Goal: Transaction & Acquisition: Purchase product/service

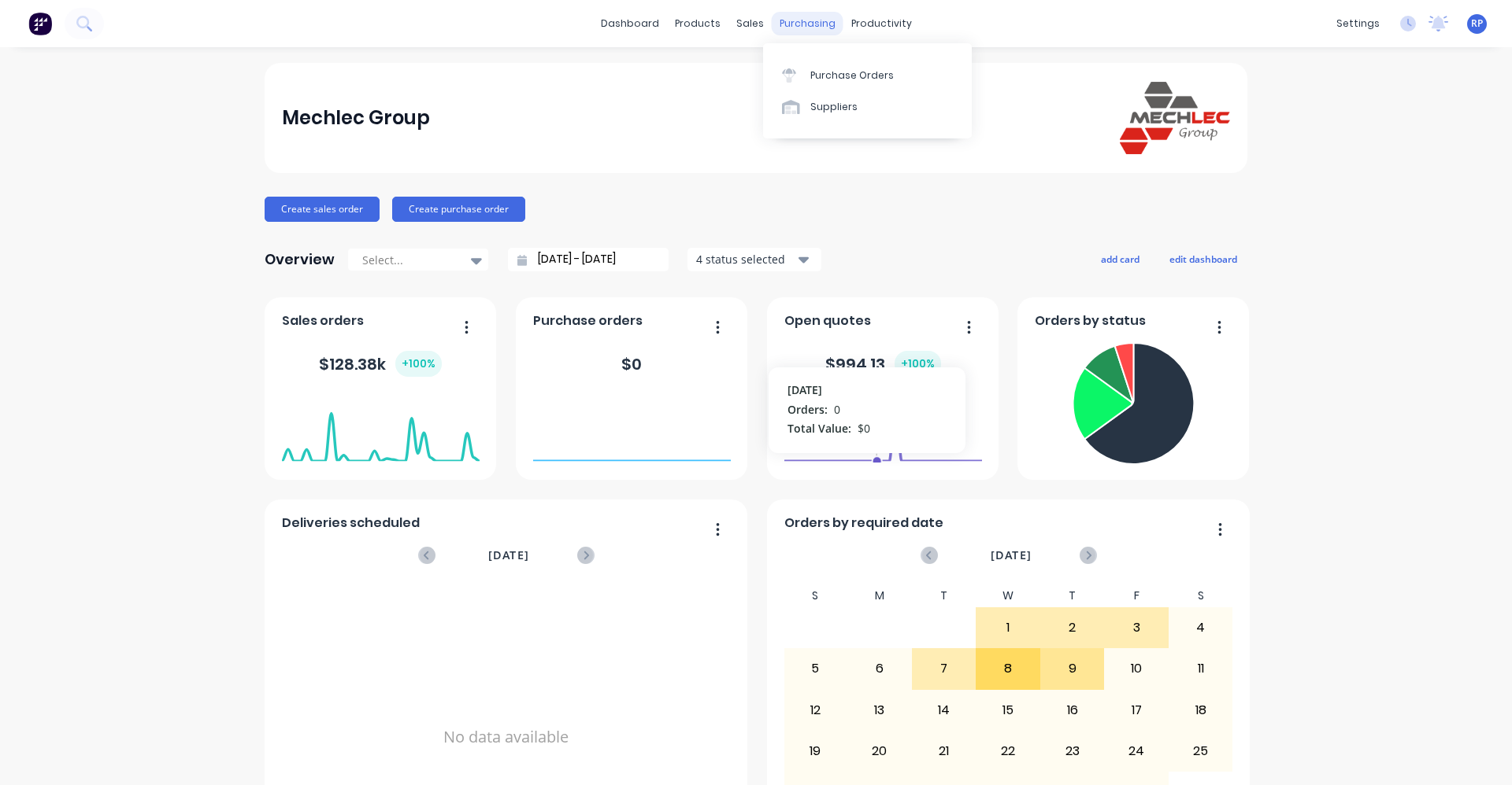
click at [800, 21] on div "purchasing" at bounding box center [807, 23] width 71 height 23
click at [844, 71] on div "Purchase Orders" at bounding box center [851, 76] width 83 height 14
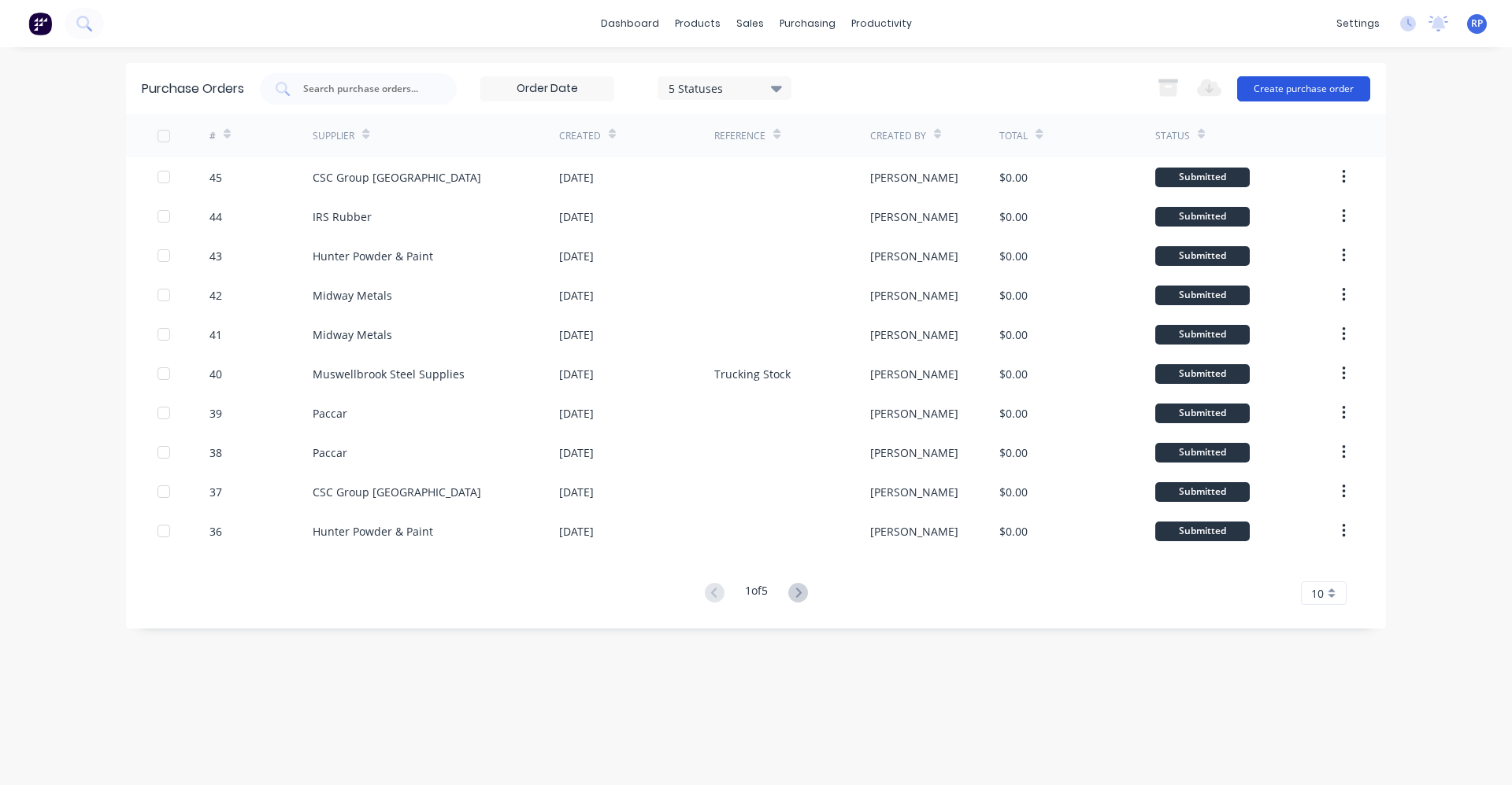
click at [1290, 89] on button "Create purchase order" at bounding box center [1303, 89] width 133 height 25
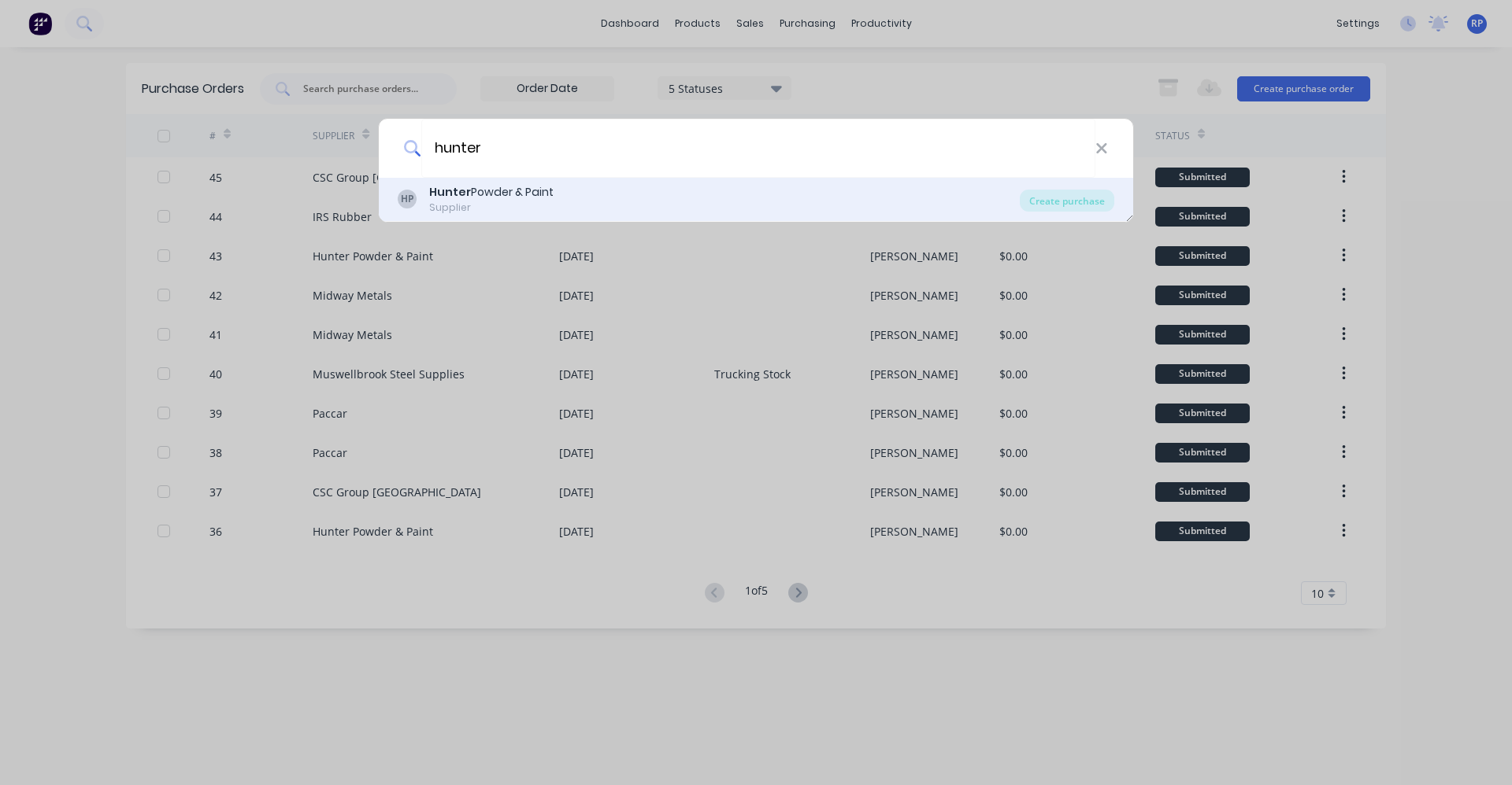
type input "hunter"
click at [813, 190] on div "HP Hunter Powder & Paint Supplier" at bounding box center [709, 200] width 622 height 31
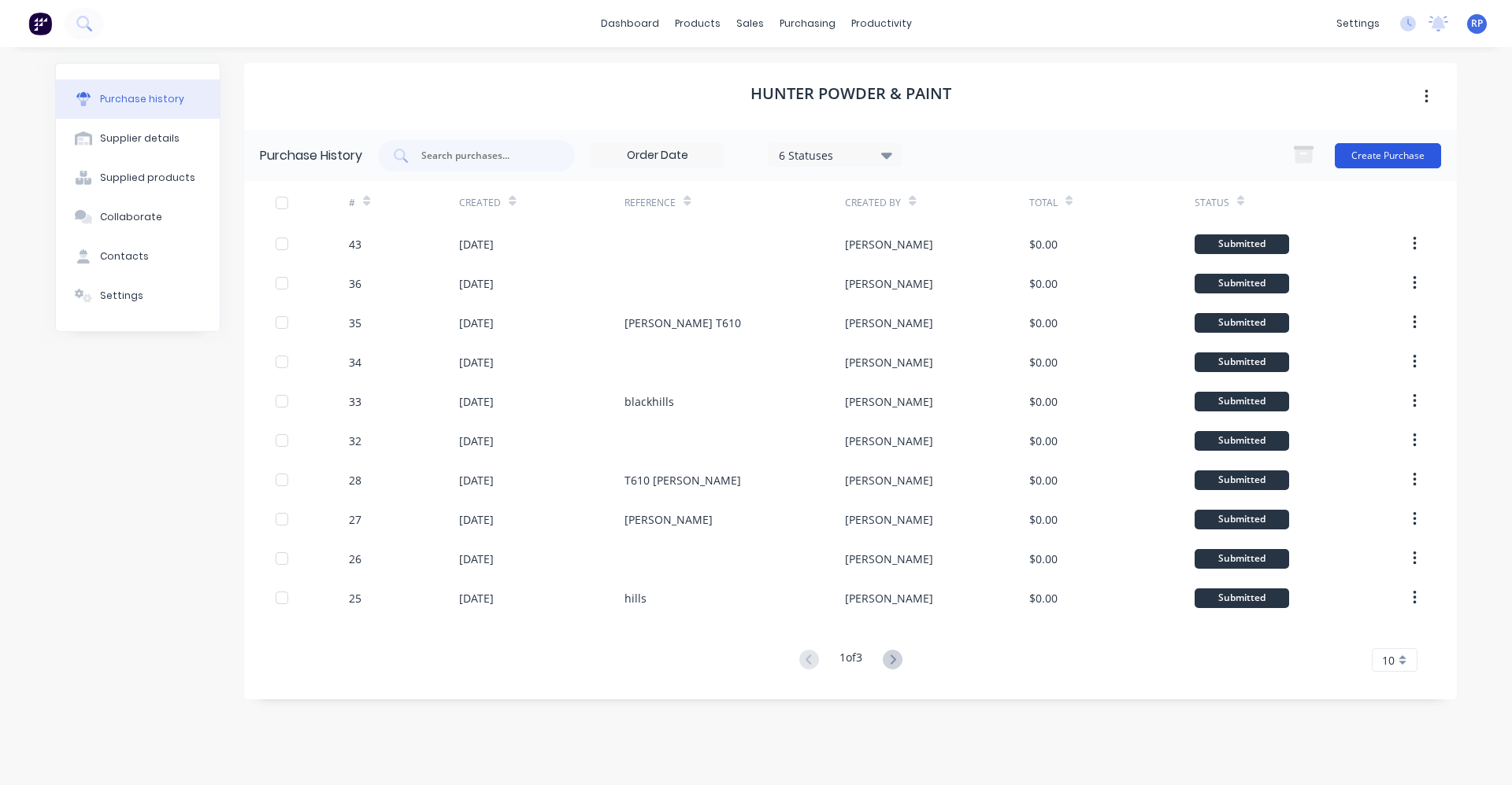
click at [1382, 148] on button "Create Purchase" at bounding box center [1388, 156] width 107 height 25
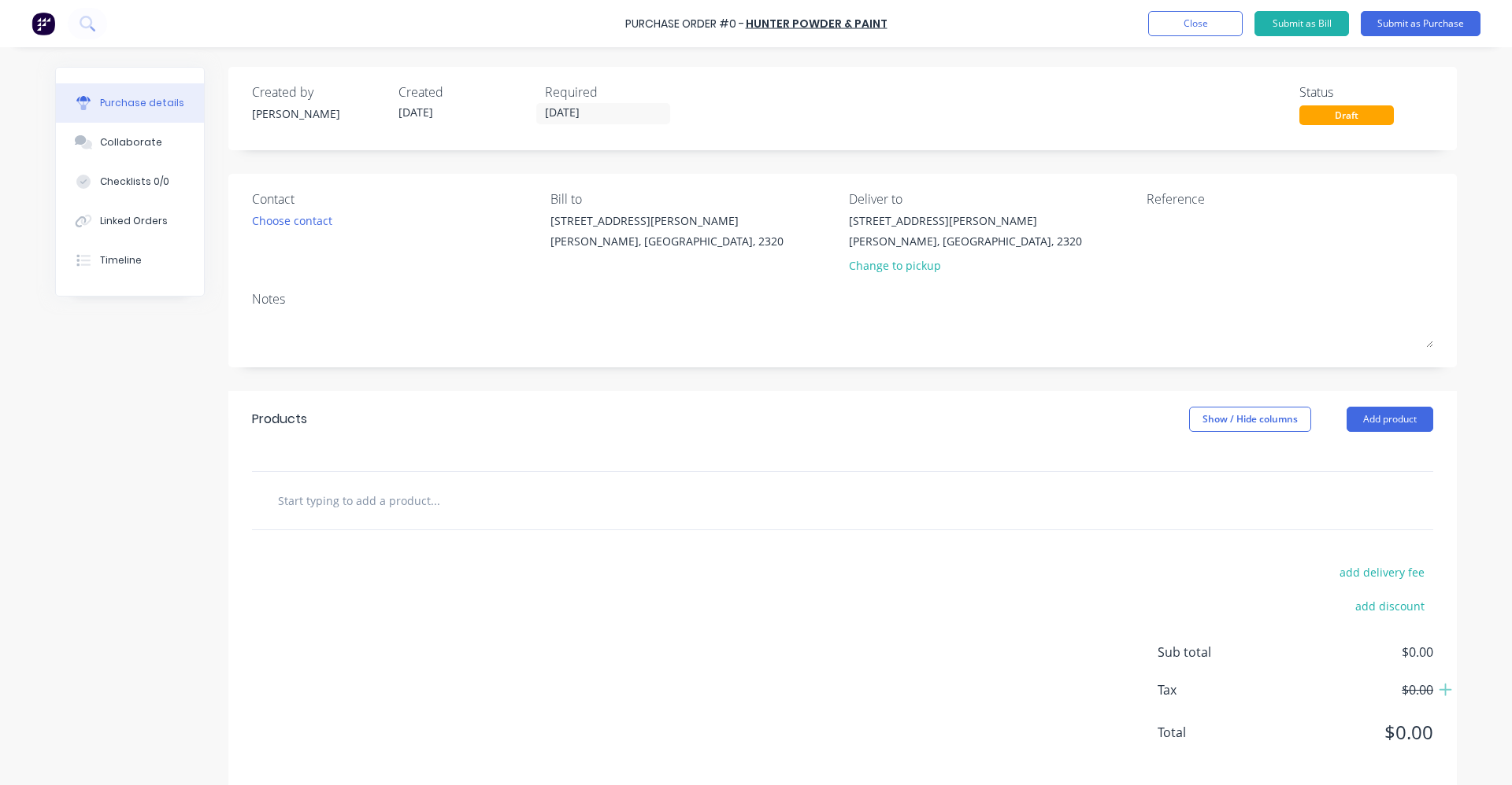
click at [574, 519] on div at bounding box center [842, 501] width 1181 height 58
click at [419, 510] on input "text" at bounding box center [435, 500] width 315 height 32
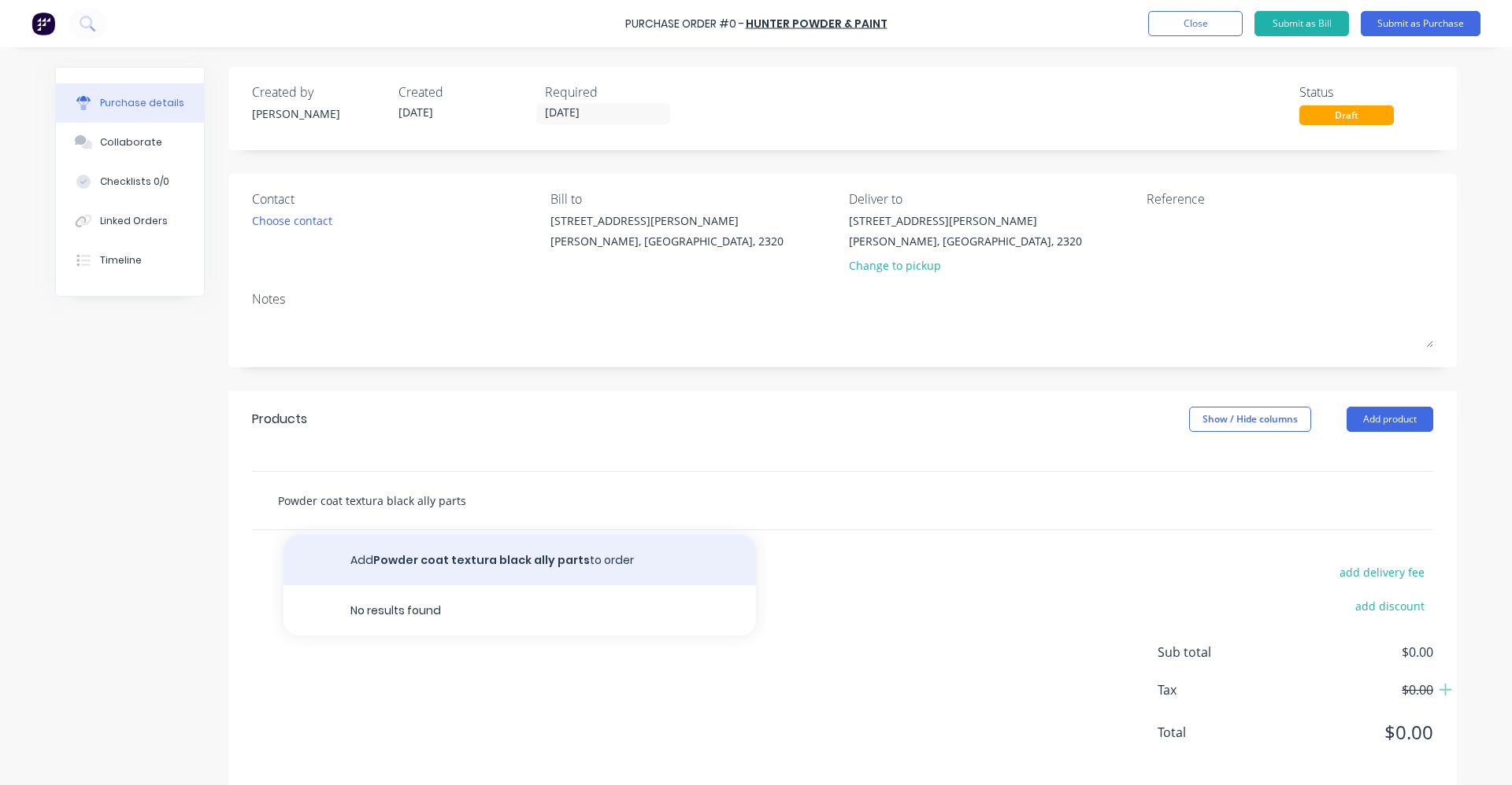
type input "Powder coat textura black ally parts"
click at [442, 567] on button "Add Powder coat textura black ally parts to order" at bounding box center [520, 560] width 473 height 51
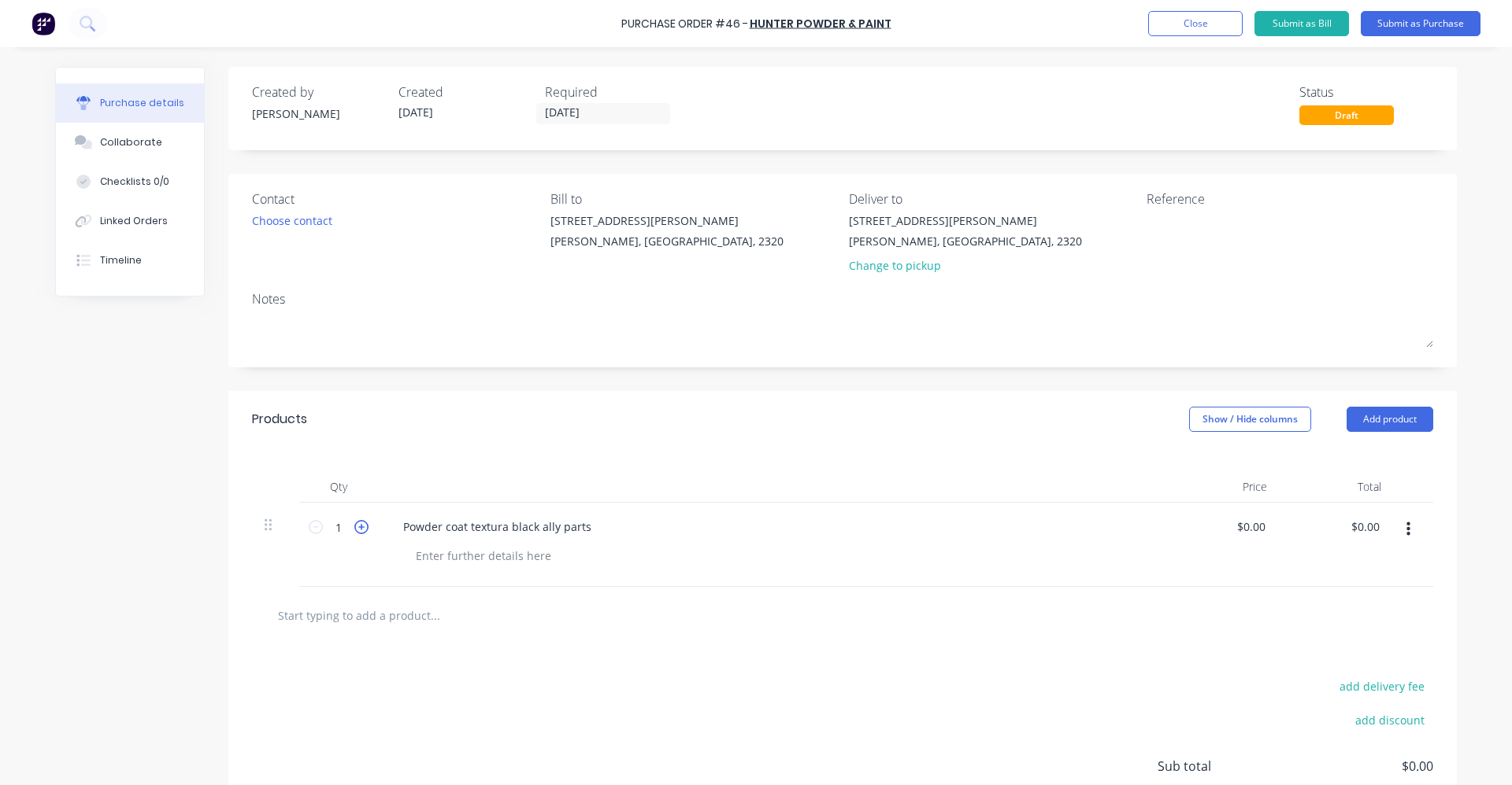
click at [355, 531] on icon at bounding box center [362, 528] width 14 height 14
type input "4"
click at [1411, 32] on button "Submit as Purchase" at bounding box center [1420, 23] width 119 height 25
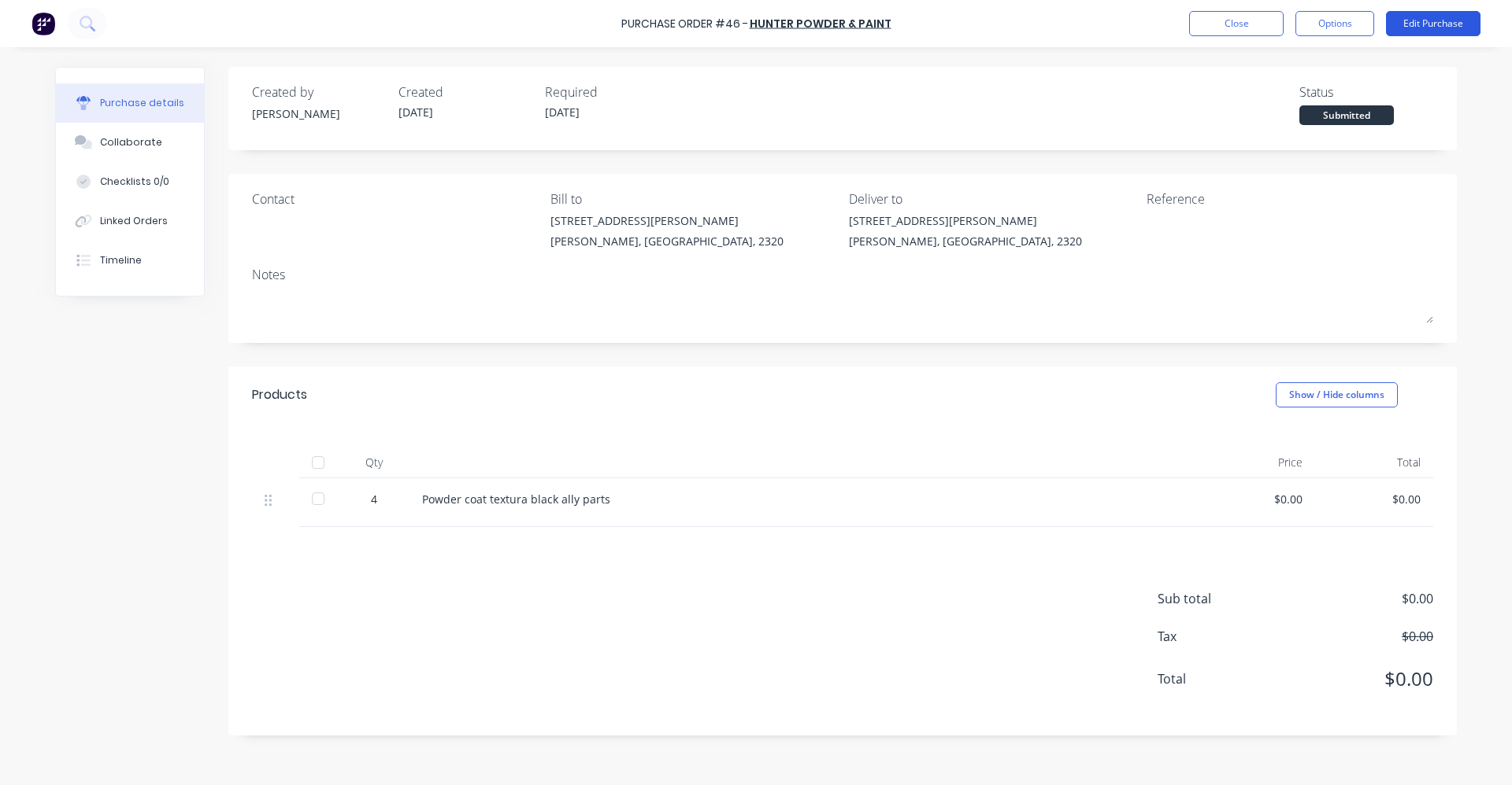
click at [1404, 24] on button "Edit Purchase" at bounding box center [1432, 23] width 95 height 25
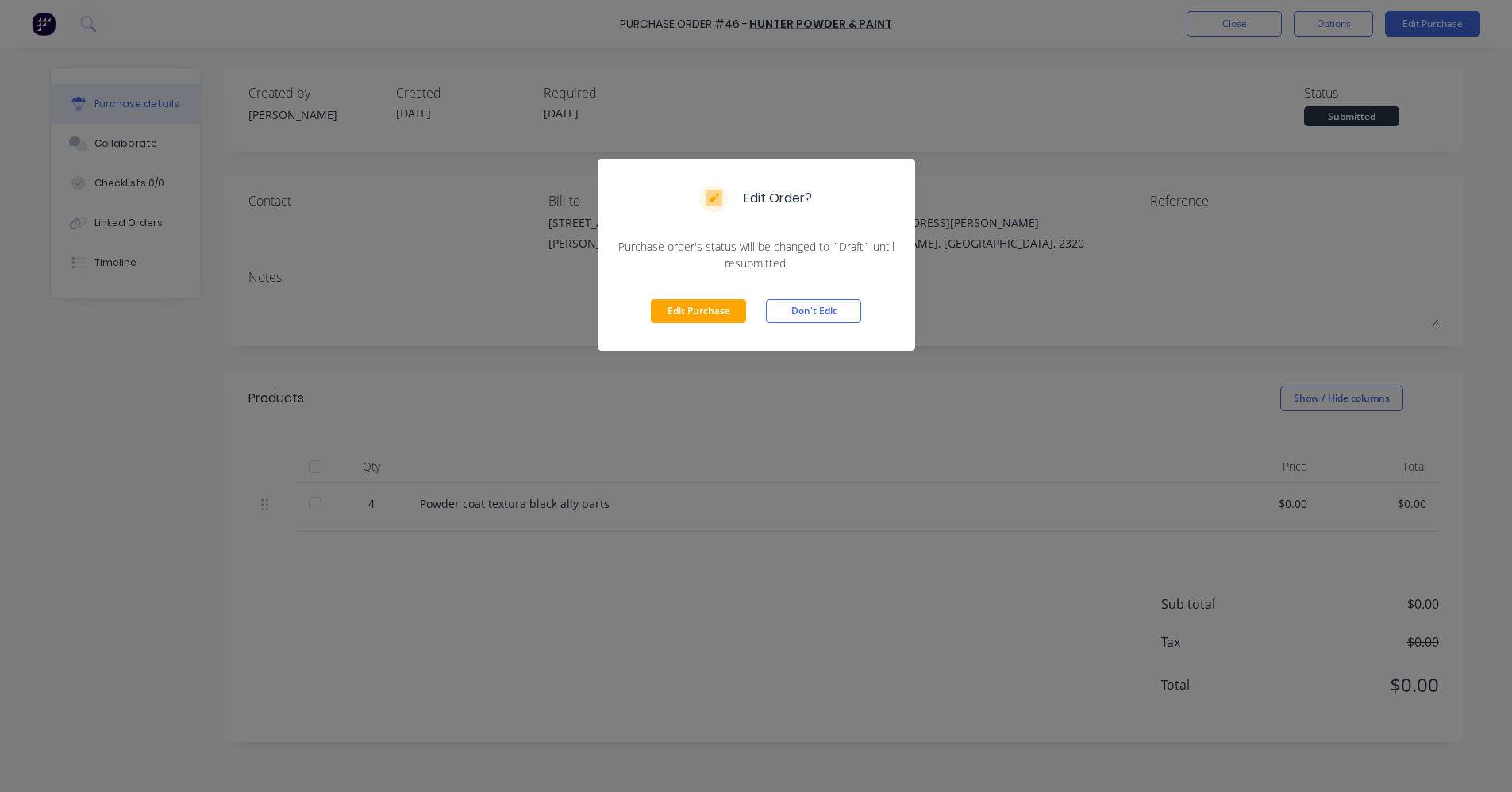
click at [982, 192] on div "Edit Order? Purchase order's status will be changed to `Draft` until resubmitte…" at bounding box center [756, 396] width 1512 height 792
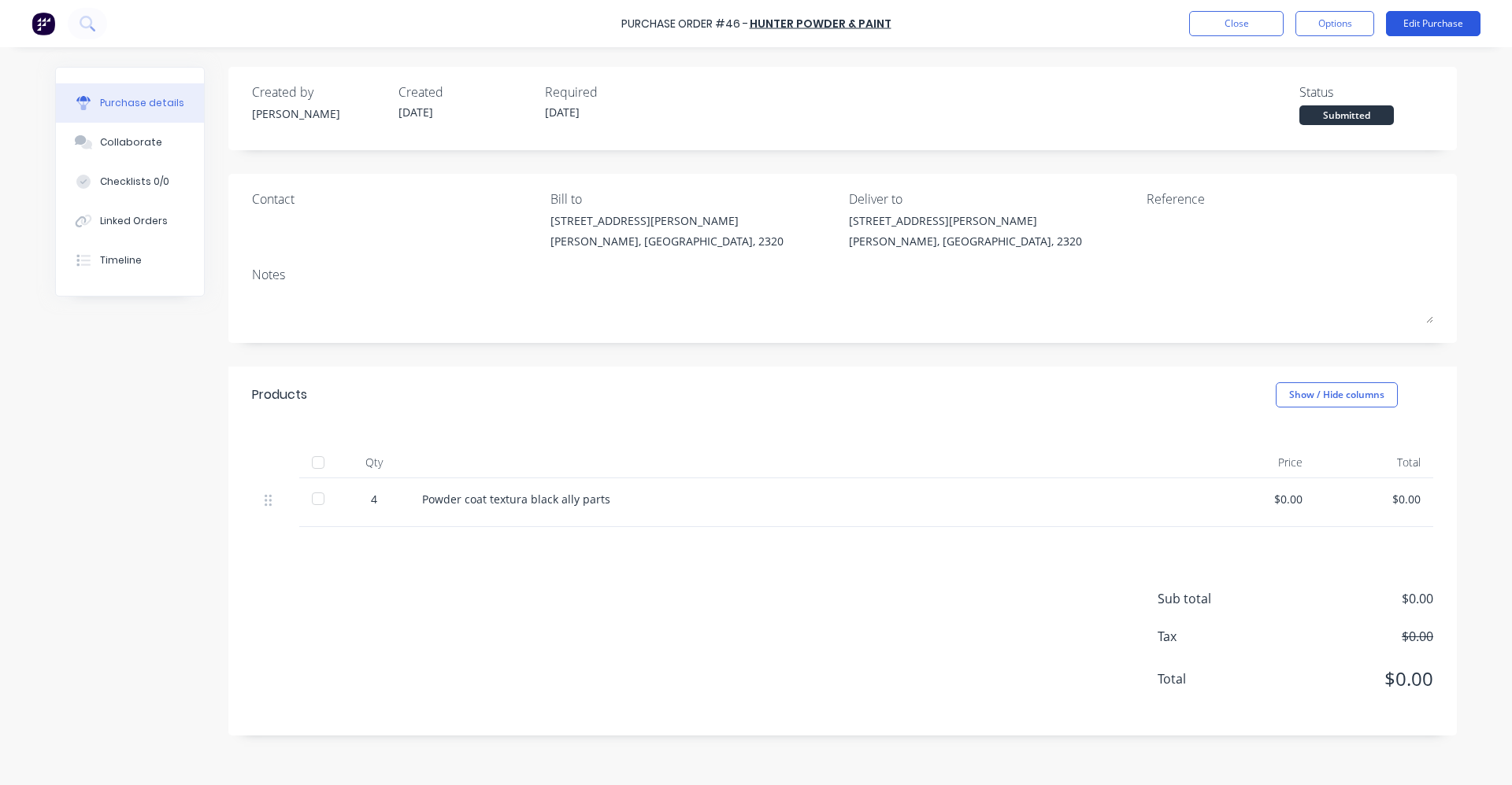
click at [1429, 23] on button "Edit Purchase" at bounding box center [1432, 23] width 95 height 25
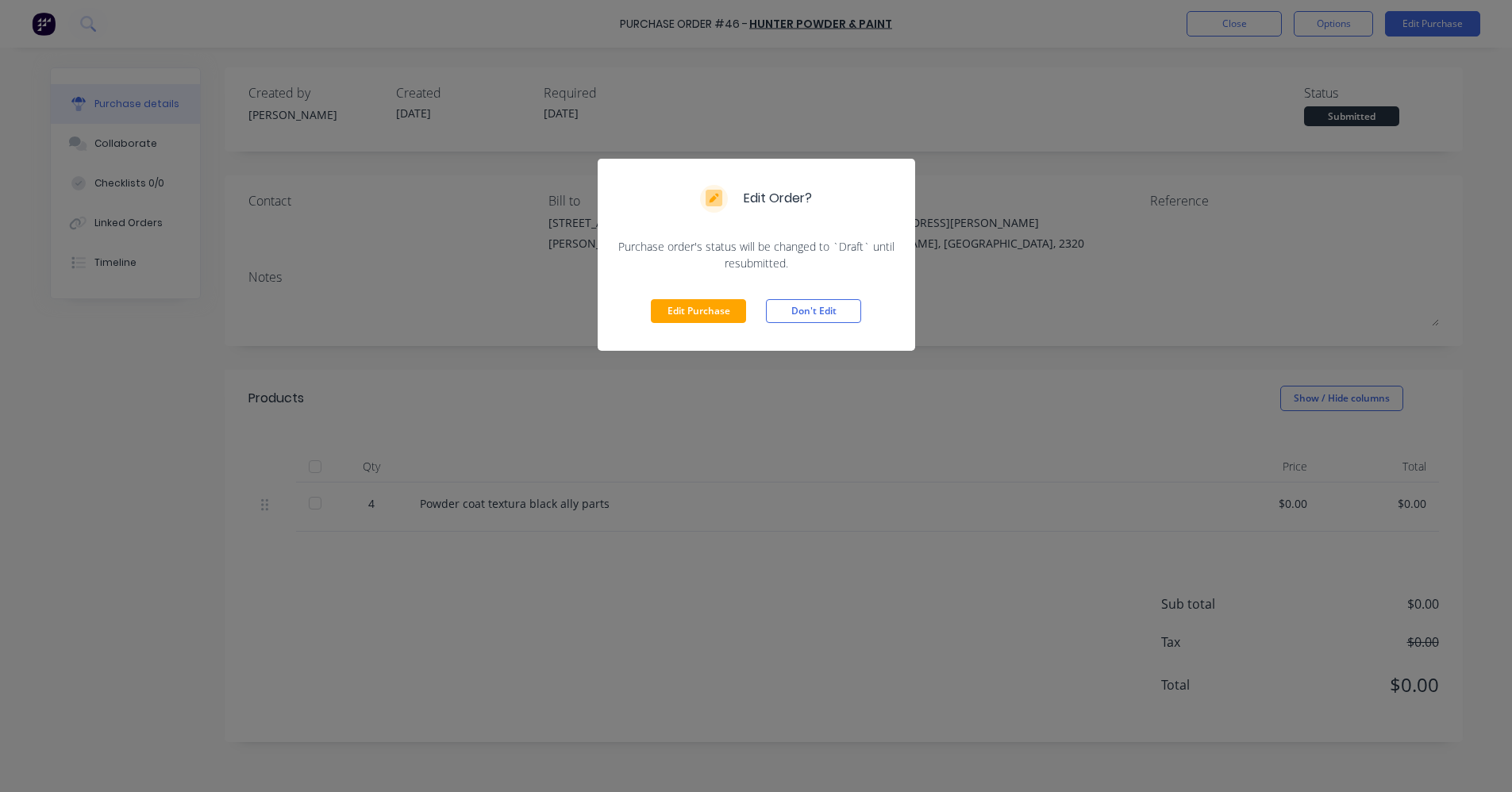
click at [989, 245] on div "Edit Order? Purchase order's status will be changed to `Draft` until resubmitte…" at bounding box center [756, 396] width 1512 height 792
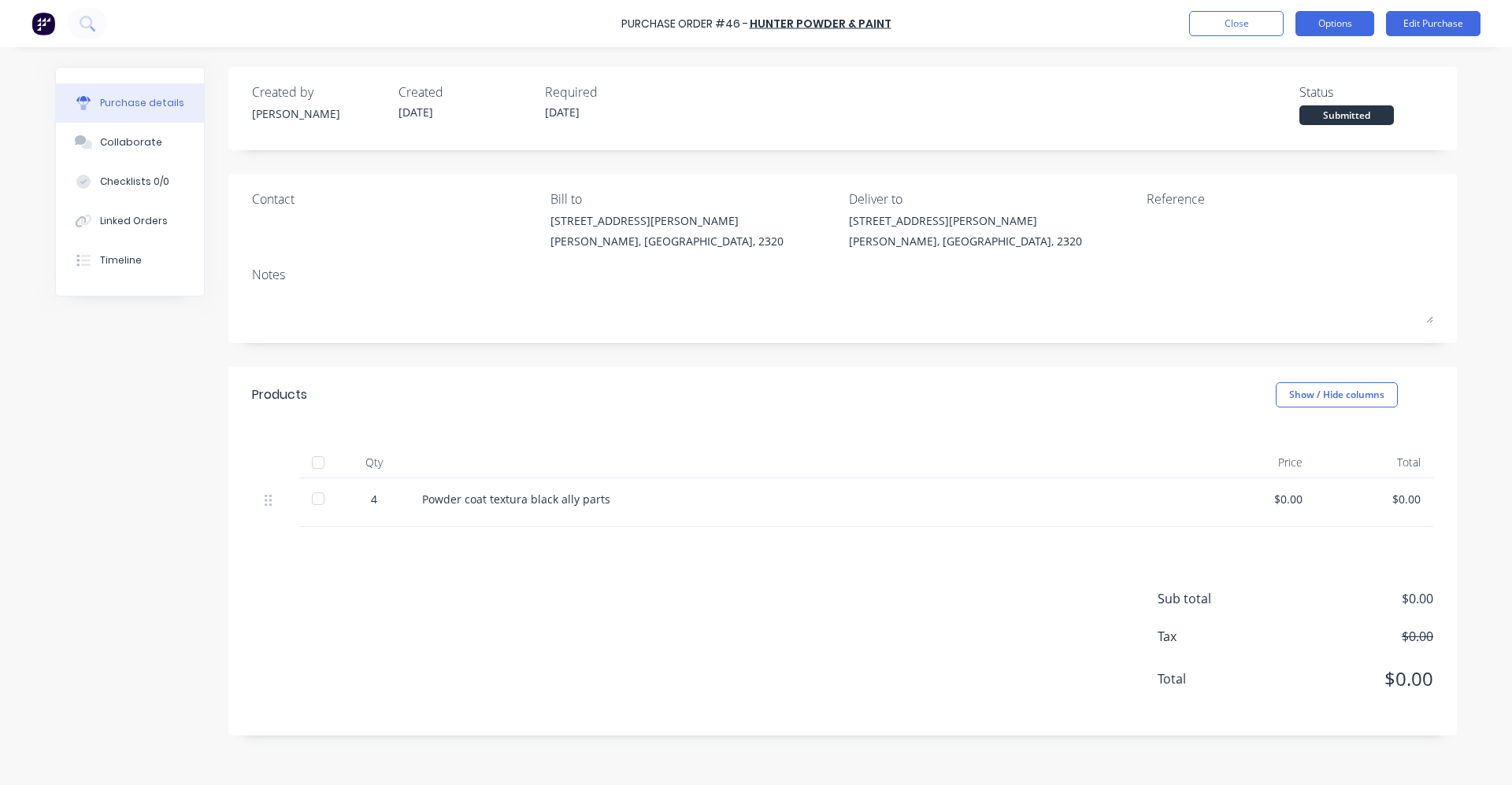
click at [1315, 34] on button "Options" at bounding box center [1334, 23] width 79 height 25
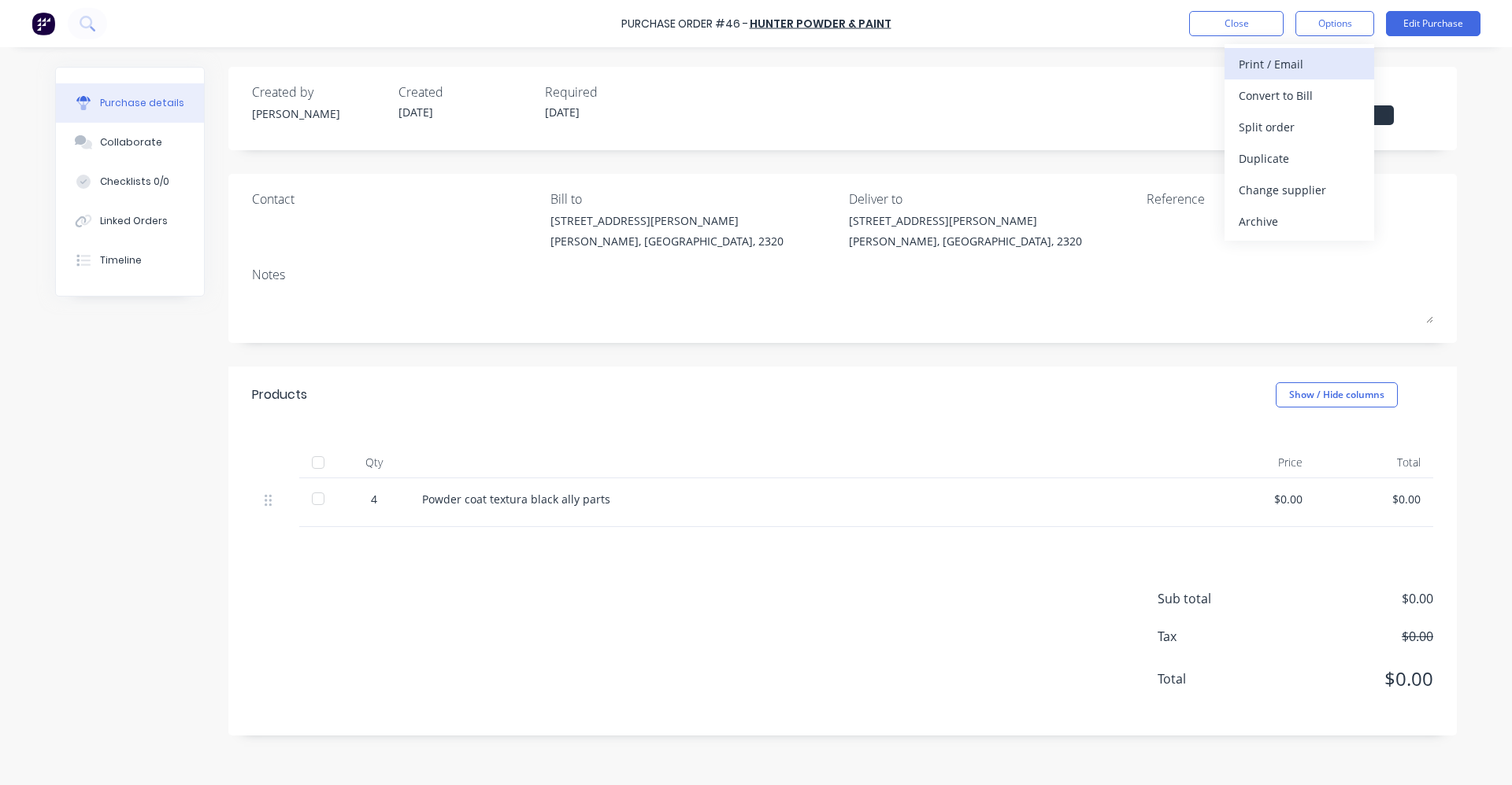
click at [1299, 65] on div "Print / Email" at bounding box center [1299, 63] width 121 height 23
click at [1261, 129] on div "Without pricing" at bounding box center [1299, 126] width 121 height 23
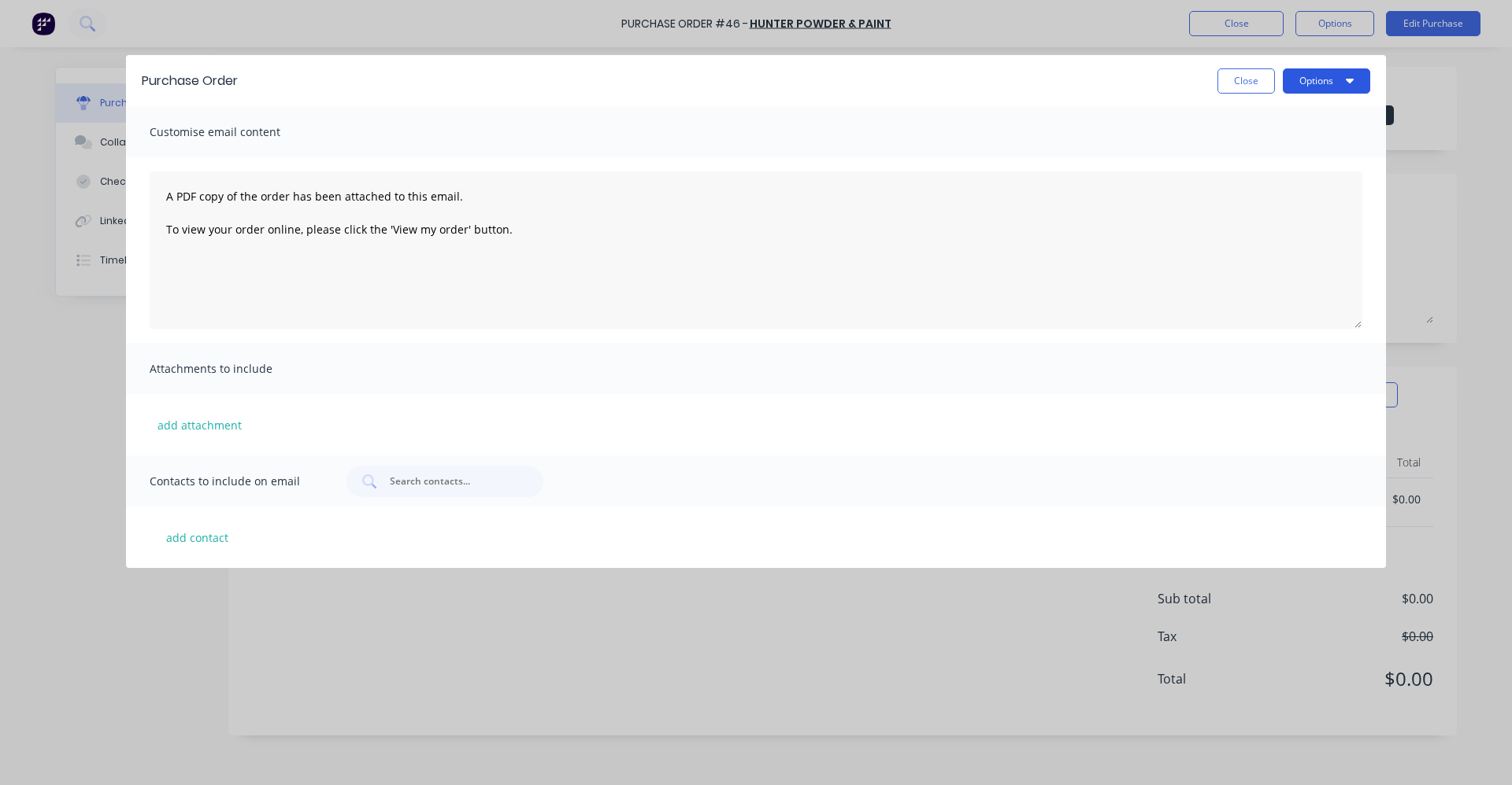
click at [1337, 83] on button "Options" at bounding box center [1326, 81] width 88 height 25
click at [1319, 128] on div "Preview" at bounding box center [1295, 120] width 121 height 23
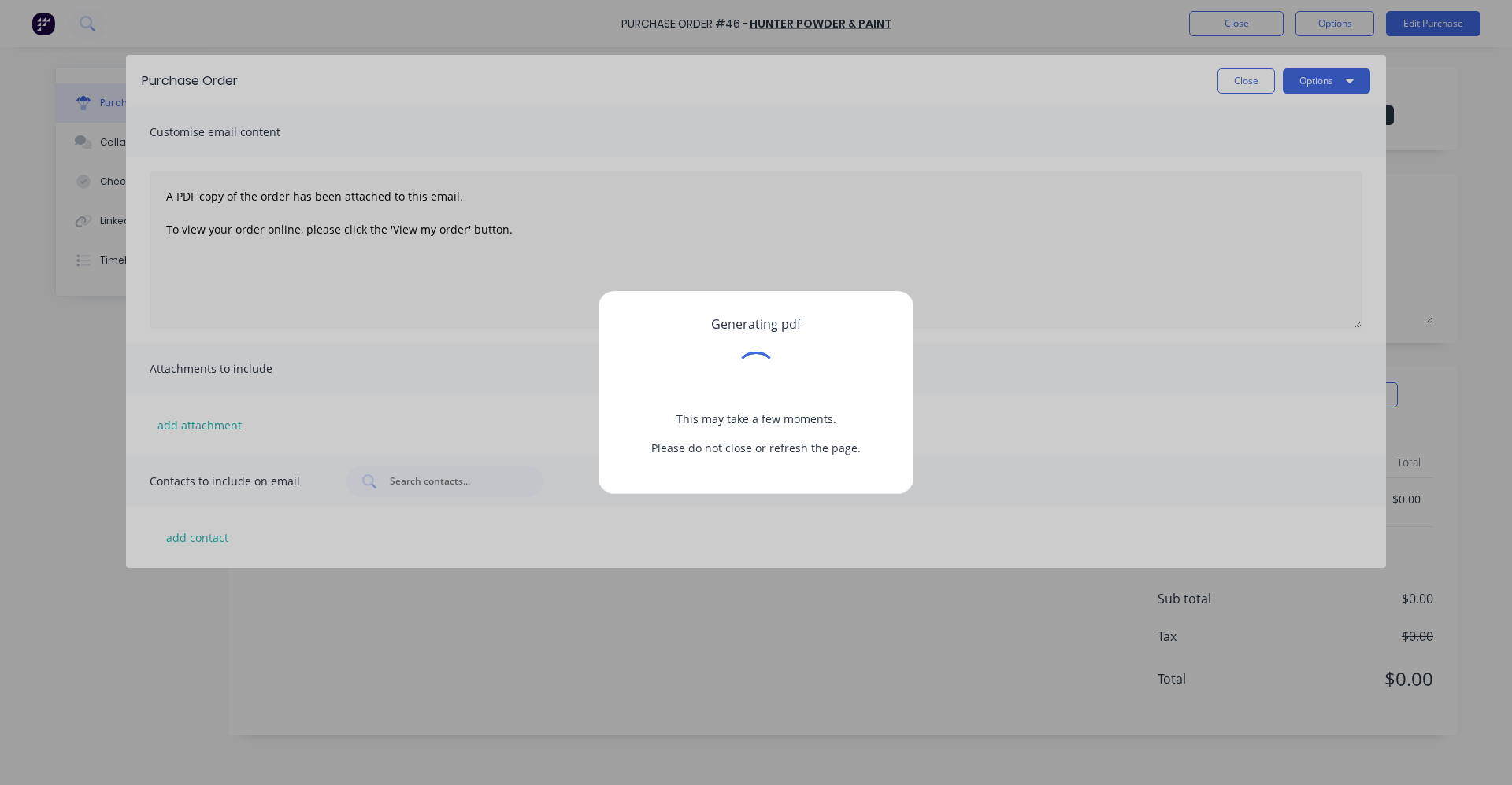
drag, startPoint x: 992, startPoint y: 112, endPoint x: 1059, endPoint y: 111, distance: 67.0
click at [994, 112] on div "Generating pdf This may take a few moments. Please do not close or refresh the …" at bounding box center [756, 392] width 1512 height 785
click at [1318, 85] on div "Generating pdf This may take a few moments. Please do not close or refresh the …" at bounding box center [756, 392] width 1512 height 785
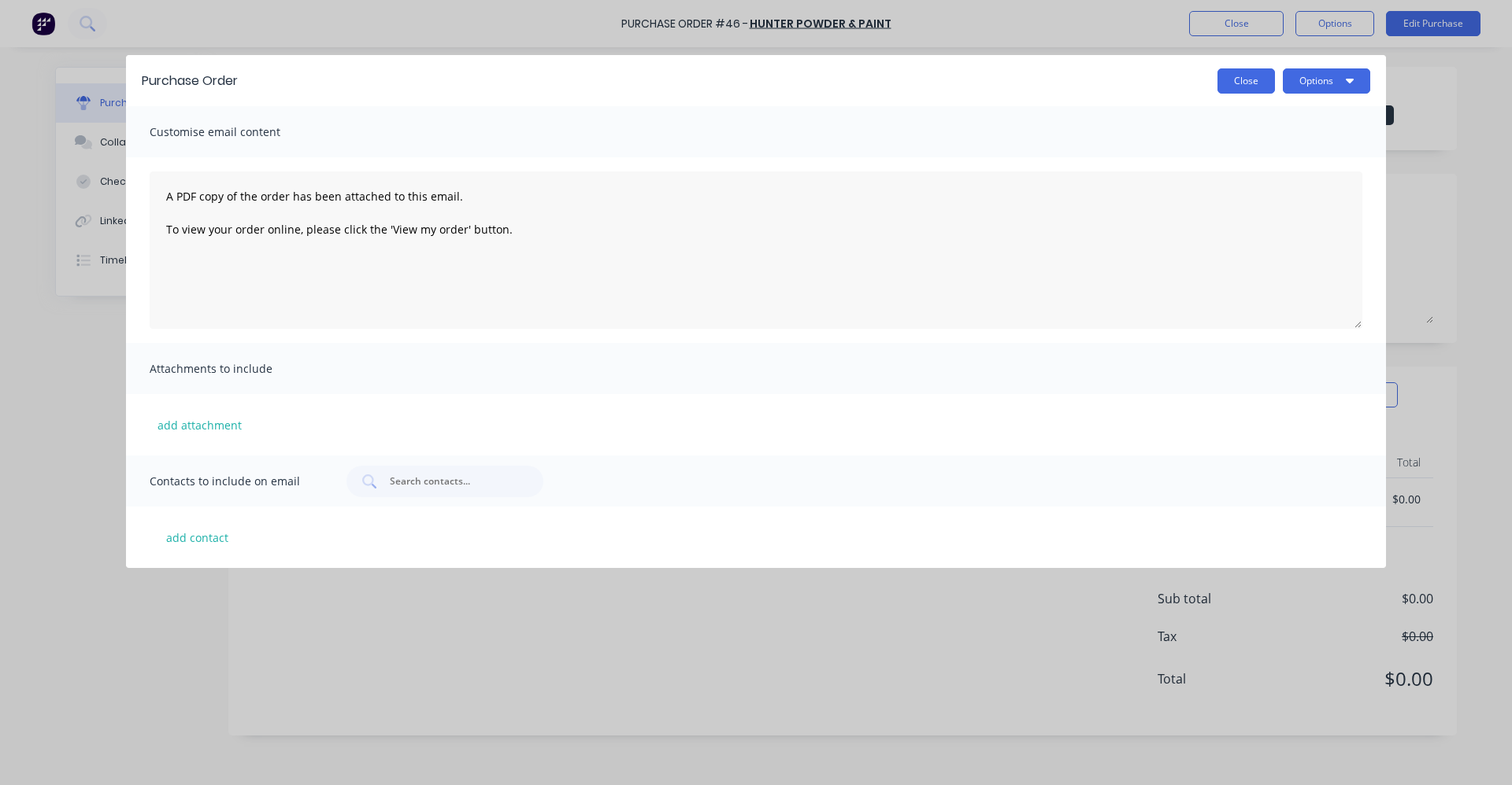
click at [1262, 82] on button "Close" at bounding box center [1246, 81] width 58 height 25
